Goal: Information Seeking & Learning: Learn about a topic

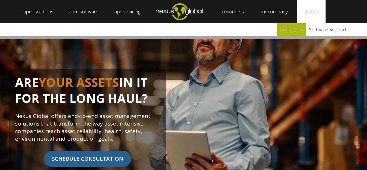
click at [298, 29] on link "Contact Us" at bounding box center [291, 29] width 29 height 13
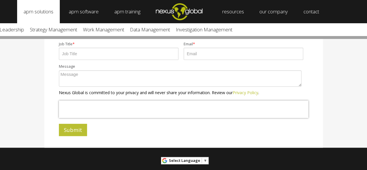
scroll to position [203, 0]
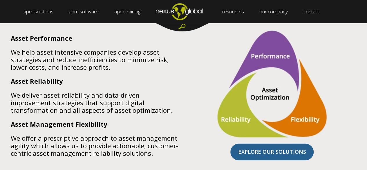
scroll to position [377, 0]
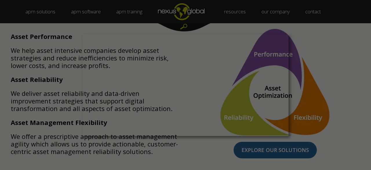
click at [102, 15] on div at bounding box center [187, 85] width 375 height 171
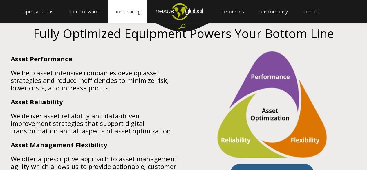
scroll to position [319, 0]
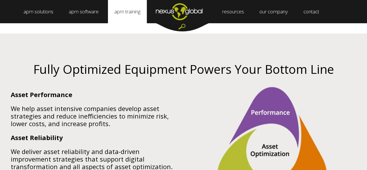
click at [129, 16] on link "apm training" at bounding box center [127, 11] width 39 height 23
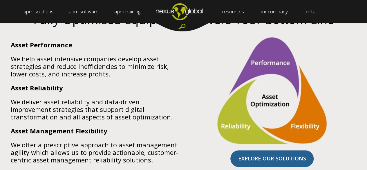
scroll to position [377, 0]
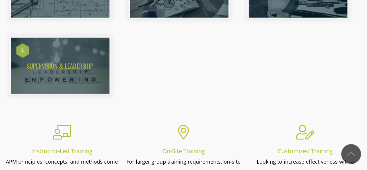
scroll to position [579, 0]
